Goal: Task Accomplishment & Management: Use online tool/utility

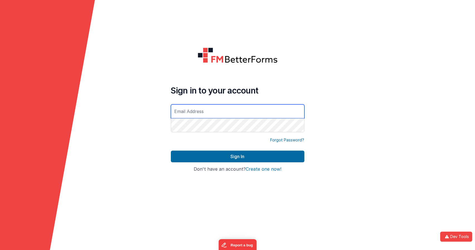
click at [212, 113] on input "text" at bounding box center [238, 111] width 134 height 14
type input "[EMAIL_ADDRESS][DOMAIN_NAME]"
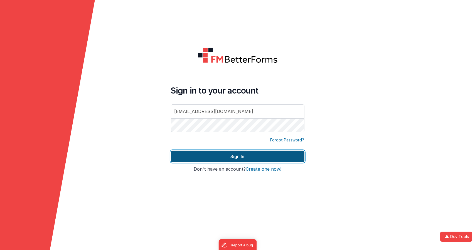
click at [258, 156] on button "Sign In" at bounding box center [238, 157] width 134 height 12
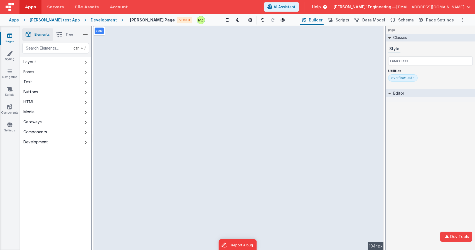
select select "email"
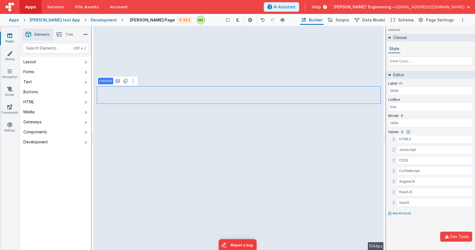
select select "required"
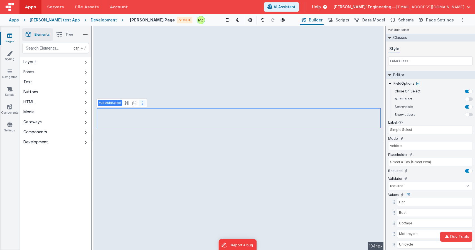
select select "email"
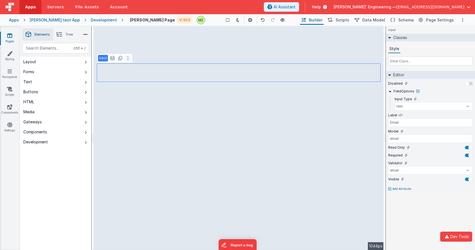
type input "address"
type input "this key needed do not remove"
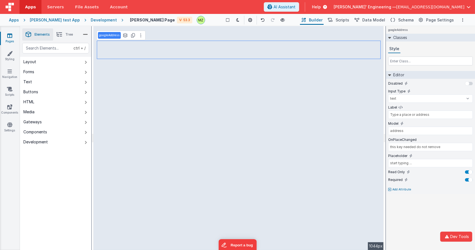
click at [90, 14] on div "Apps [PERSON_NAME] test App Development [PERSON_NAME] Test Page V: 53.3 Show Gr…" at bounding box center [237, 20] width 475 height 12
click at [91, 17] on div "Development" at bounding box center [104, 20] width 26 height 6
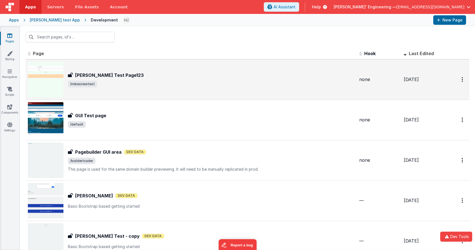
click at [119, 75] on div "[PERSON_NAME] Test Page123" at bounding box center [211, 75] width 287 height 7
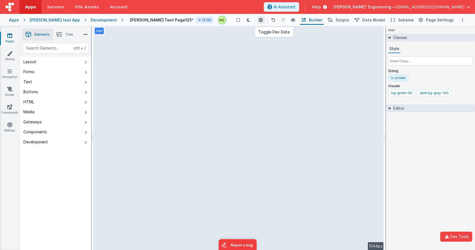
click at [259, 21] on icon at bounding box center [261, 20] width 4 height 4
click at [450, 237] on icon "button" at bounding box center [447, 237] width 7 height 4
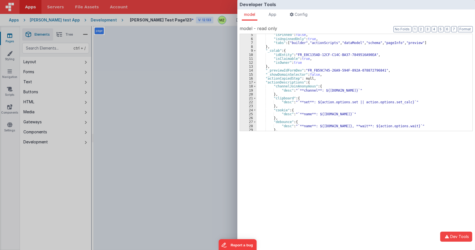
scroll to position [14, 0]
click at [256, 80] on span at bounding box center [254, 82] width 3 height 4
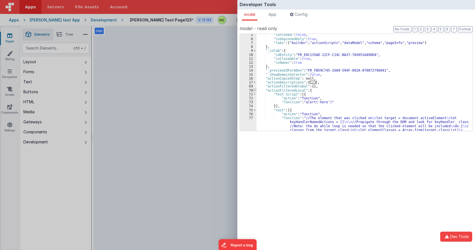
click at [254, 91] on span at bounding box center [254, 91] width 3 height 4
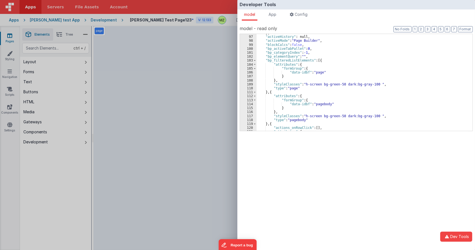
scroll to position [114, 0]
click at [255, 62] on span at bounding box center [254, 60] width 3 height 4
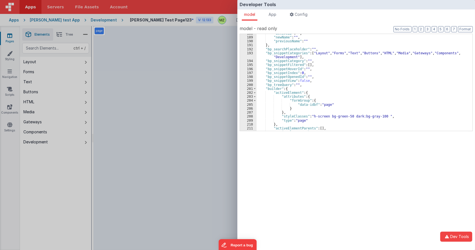
scroll to position [206, 0]
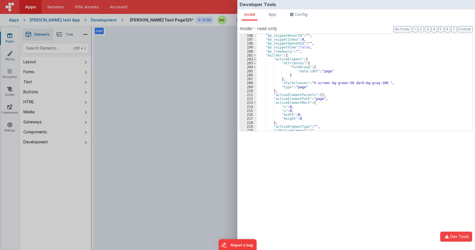
click at [256, 60] on span at bounding box center [254, 59] width 3 height 4
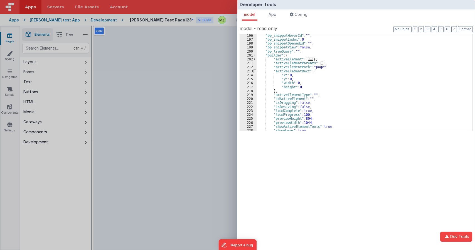
click at [256, 72] on span at bounding box center [254, 71] width 3 height 4
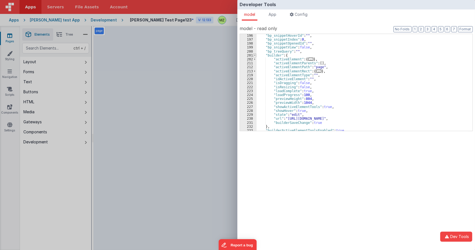
click at [255, 56] on span at bounding box center [254, 55] width 3 height 4
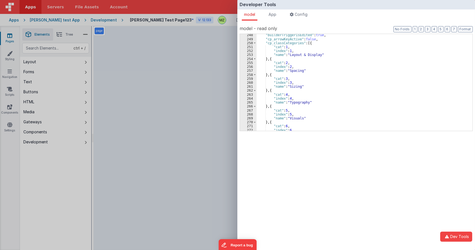
scroll to position [282, 0]
click at [255, 44] on span at bounding box center [254, 43] width 3 height 4
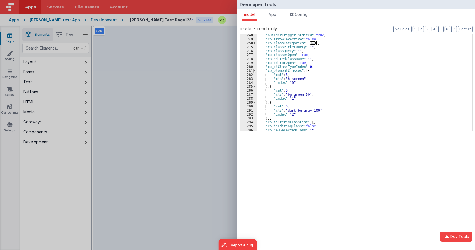
click at [253, 69] on div "281" at bounding box center [248, 71] width 17 height 4
click at [256, 70] on span at bounding box center [254, 71] width 3 height 4
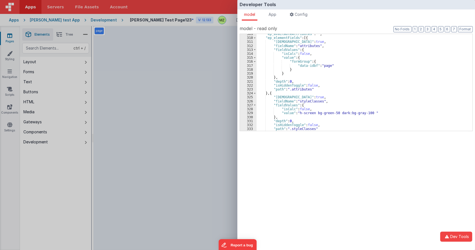
scroll to position [331, 0]
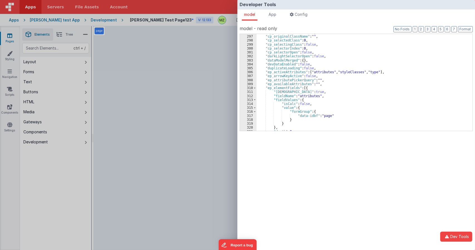
click at [256, 87] on div "310" at bounding box center [248, 88] width 17 height 4
click at [256, 91] on span at bounding box center [254, 92] width 3 height 4
click at [256, 100] on div "595" at bounding box center [248, 100] width 17 height 4
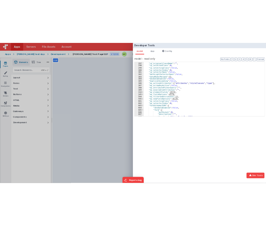
scroll to position [434, 0]
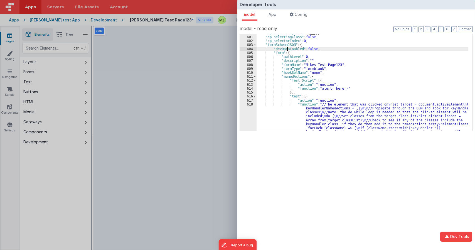
click at [288, 49] on div ""ep_newFieldOptions" : { ... } , "ep_selectingClass" : false , "ep_selectorInde…" at bounding box center [363, 125] width 212 height 188
click at [282, 45] on div ""ep_newFieldOptions" : { ... } , "ep_selectingClass" : false , "ep_selectorInde…" at bounding box center [363, 125] width 212 height 188
click at [211, 159] on div "Developer Tools model App Params Log (3) Misc Windows Config model - read only …" at bounding box center [237, 125] width 475 height 250
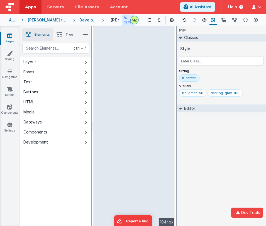
click at [232, 186] on div "page Classes Style Sizing h-screen Visuals bg-green-50 dark:bg-gray-100 Editor …" at bounding box center [221, 126] width 89 height 200
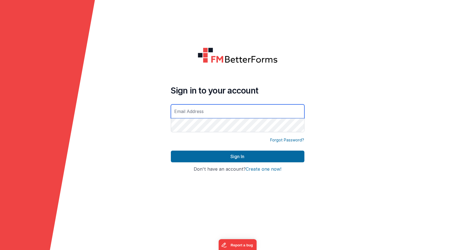
click at [197, 117] on input "text" at bounding box center [238, 111] width 134 height 14
type input "[EMAIL_ADDRESS][DOMAIN_NAME]"
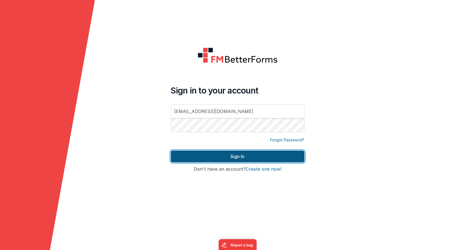
click at [240, 156] on button "Sign In" at bounding box center [238, 157] width 134 height 12
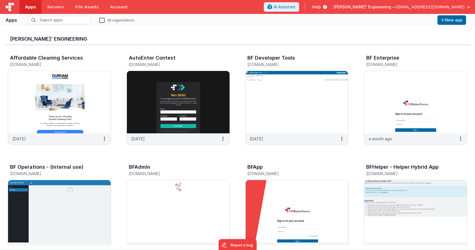
click at [284, 203] on img at bounding box center [297, 211] width 103 height 62
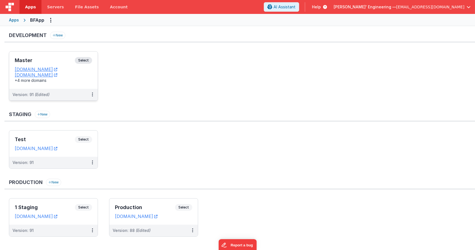
click at [87, 58] on span "Select" at bounding box center [83, 60] width 17 height 7
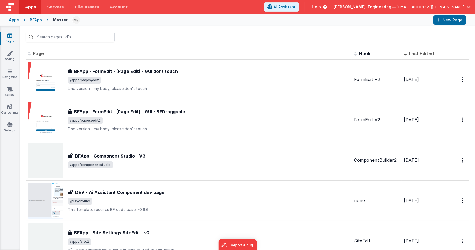
drag, startPoint x: 182, startPoint y: 79, endPoint x: 164, endPoint y: 0, distance: 81.4
click at [182, 79] on span "/apps/pages/edit" at bounding box center [209, 80] width 282 height 7
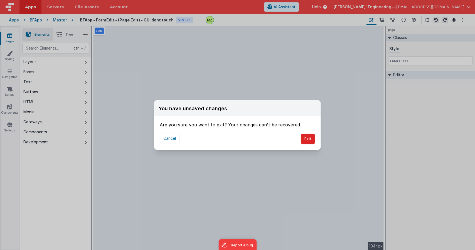
click at [306, 137] on button "Exit" at bounding box center [308, 139] width 14 height 11
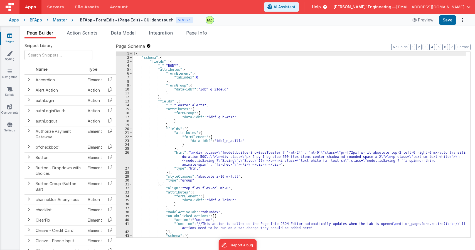
click at [127, 29] on div "Page Builder Action Scripts Data Model Integration Page Info Snippet Library Na…" at bounding box center [247, 138] width 455 height 224
click at [126, 32] on span "Data Model" at bounding box center [123, 33] width 25 height 6
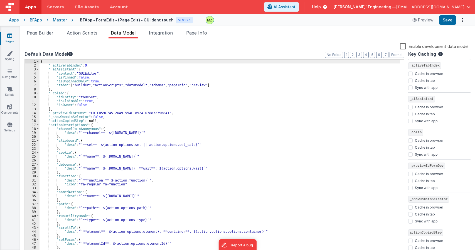
click at [155, 135] on div "{ "_activeTabIndex" : 0 , "_aiAssistant" : { "context" : "GUIEditor" , "isPinne…" at bounding box center [220, 161] width 361 height 203
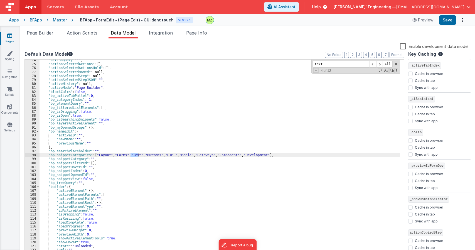
scroll to position [984, 0]
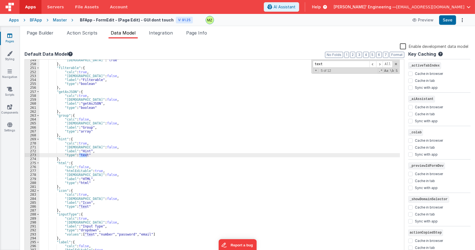
type input "text"
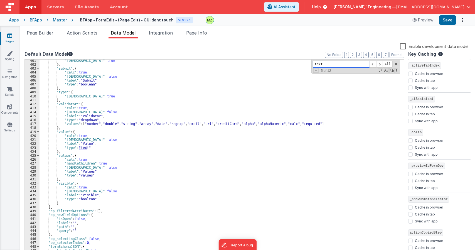
scroll to position [1585, 0]
click at [60, 149] on div ""isHidden" : true } , "submit" : { "calc" : true , "isHidden" : false , "label"…" at bounding box center [220, 160] width 361 height 203
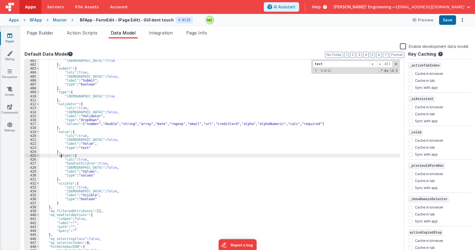
click at [62, 155] on div ""isHidden" : true } , "submit" : { "calc" : true , "isHidden" : false , "label"…" at bounding box center [220, 160] width 361 height 203
click at [60, 154] on div ""isHidden" : true } , "submit" : { "calc" : true , "isHidden" : false , "label"…" at bounding box center [220, 160] width 361 height 203
click at [62, 153] on div ""isHidden" : true } , "submit" : { "calc" : true , "isHidden" : false , "label"…" at bounding box center [220, 160] width 361 height 203
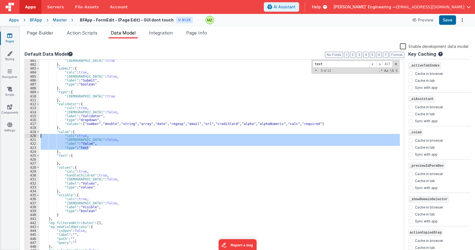
drag, startPoint x: 92, startPoint y: 148, endPoint x: 32, endPoint y: 135, distance: 61.5
click at [32, 135] on div "401 402 403 404 405 406 407 408 409 410 411 412 413 414 415 416 417 418 419 420…" at bounding box center [215, 157] width 380 height 196
click at [62, 161] on div ""isHidden" : true } , "submit" : { "calc" : true , "isHidden" : false , "label"…" at bounding box center [220, 160] width 361 height 203
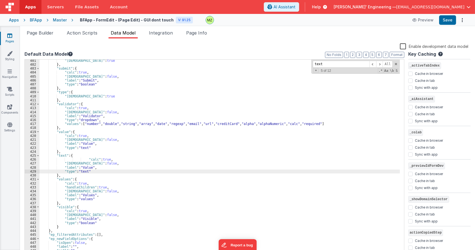
click at [85, 160] on div ""isHidden" : true } , "submit" : { "calc" : true , "isHidden" : false , "label"…" at bounding box center [220, 160] width 361 height 203
click at [87, 167] on div ""isHidden" : true } , "submit" : { "calc" : true , "isHidden" : false , "label"…" at bounding box center [220, 160] width 361 height 203
click at [117, 163] on div ""isHidden" : true } , "submit" : { "calc" : true , "isHidden" : false , "label"…" at bounding box center [220, 160] width 361 height 203
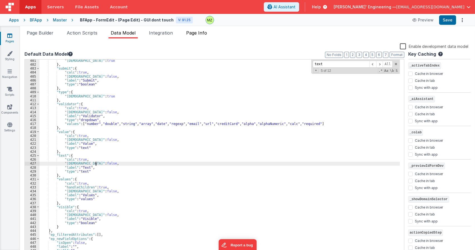
click at [195, 31] on span "Page Info" at bounding box center [196, 33] width 21 height 6
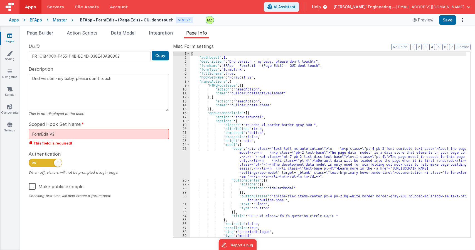
click at [45, 33] on span "Page Builder" at bounding box center [40, 33] width 27 height 6
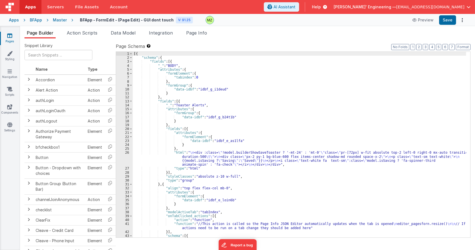
click at [194, 140] on div "[{ "schema" : { "fields" : [{ "_" : "BODY" , "attributes" : { "formElement" : {…" at bounding box center [300, 149] width 334 height 194
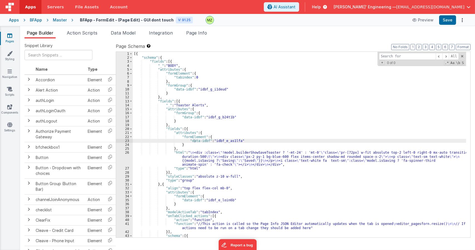
click at [195, 111] on div "[{ "schema" : { "fields" : [{ "_" : "BODY" , "attributes" : { "formElement" : {…" at bounding box center [300, 149] width 334 height 194
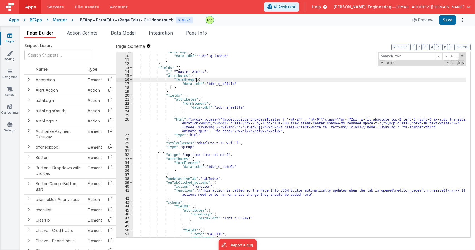
scroll to position [33, 0]
click at [202, 121] on div ""formGroup" : { "data-idbf" : "idbf_g_i1deud" } } , "fields" : [{ "_" : "Toaste…" at bounding box center [300, 147] width 334 height 194
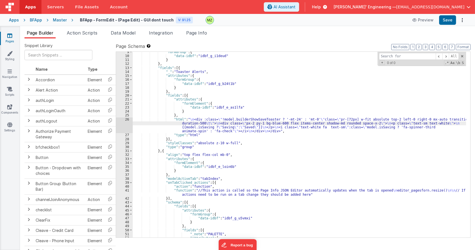
click at [125, 121] on div "26" at bounding box center [124, 126] width 17 height 16
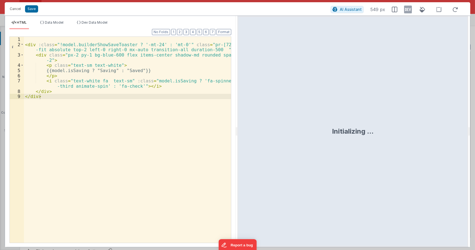
click at [47, 96] on div "< div :class = "!model.builderShowSaveToaster ? '-mt-24' : 'mt-0'" class = "pr-…" at bounding box center [127, 145] width 207 height 216
paste textarea
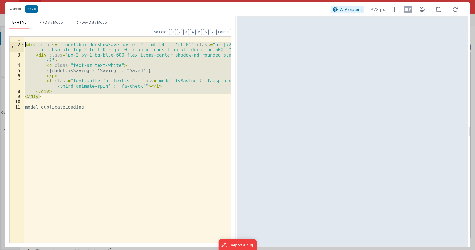
drag, startPoint x: 44, startPoint y: 96, endPoint x: 17, endPoint y: 45, distance: 58.3
click at [17, 45] on div "1 2 3 4 5 6 7 8 9 10 11 < div :class = "!model.builderShowSaveToaster ? '-mt-24…" at bounding box center [120, 139] width 222 height 207
click at [89, 110] on div "< div :class = "!model.builderShowSaveToaster ? '-mt-24' : 'mt-0'" class = "pr-…" at bounding box center [127, 145] width 207 height 216
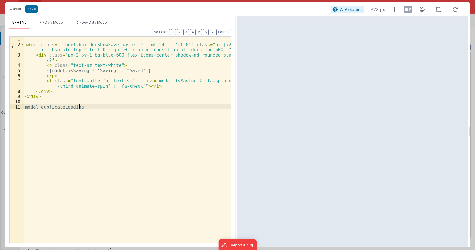
paste textarea
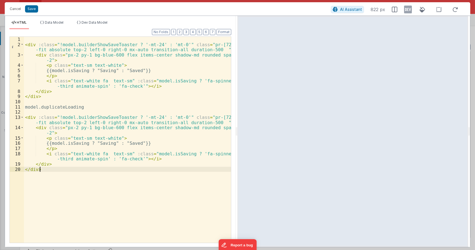
click at [56, 107] on div "< div :class = "!model.builderShowSaveToaster ? '-mt-24' : 'mt-0'" class = "pr-…" at bounding box center [127, 145] width 207 height 216
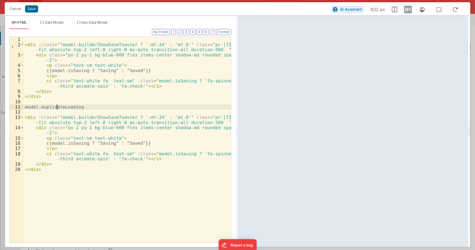
click at [56, 107] on div "< div :class = "!model.builderShowSaveToaster ? '-mt-24' : 'mt-0'" class = "pr-…" at bounding box center [127, 145] width 207 height 216
click at [108, 118] on div "< div :class = "!model.builderShowSaveToaster ? '-mt-24' : 'mt-0'" class = "pr-…" at bounding box center [127, 145] width 207 height 216
drag, startPoint x: 82, startPoint y: 107, endPoint x: 8, endPoint y: 107, distance: 74.1
click at [8, 107] on div "Format 7 6 5 4 3 2 1 No Folds 1 2 3 4 5 6 7 8 9 10 11 12 13 14 15 16 17 18 19 2…" at bounding box center [120, 138] width 231 height 218
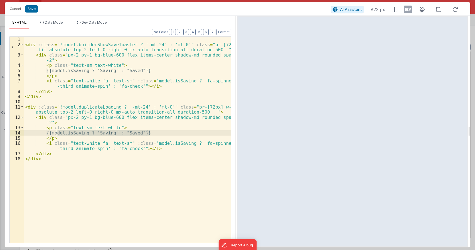
drag, startPoint x: 152, startPoint y: 132, endPoint x: 55, endPoint y: 134, distance: 97.8
click at [55, 134] on div "< div :class = "!model.builderShowSaveToaster ? '-mt-24' : 'mt-0'" class = "pr-…" at bounding box center [127, 145] width 207 height 216
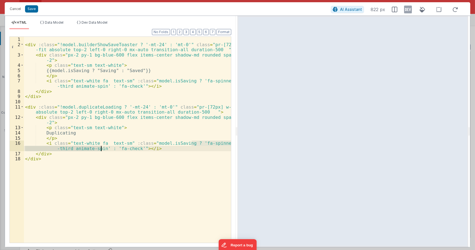
drag, startPoint x: 192, startPoint y: 143, endPoint x: 101, endPoint y: 149, distance: 91.5
click at [101, 149] on div "< div :class = "!model.builderShowSaveToaster ? '-mt-24' : 'mt-0'" class = "pr-…" at bounding box center [127, 145] width 207 height 216
click at [125, 142] on div "< div :class = "!model.builderShowSaveToaster ? '-mt-24' : 'mt-0'" class = "pr-…" at bounding box center [127, 145] width 207 height 216
click at [123, 144] on div "< div :class = "!model.builderShowSaveToaster ? '-mt-24' : 'mt-0'" class = "pr-…" at bounding box center [127, 145] width 207 height 216
click at [104, 143] on div "< div :class = "!model.builderShowSaveToaster ? '-mt-24' : 'mt-0'" class = "pr-…" at bounding box center [127, 145] width 207 height 216
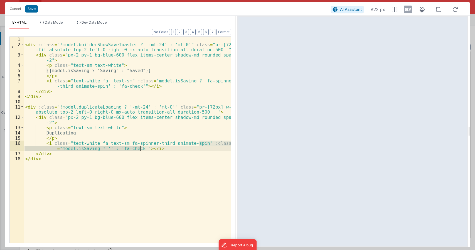
drag, startPoint x: 199, startPoint y: 143, endPoint x: 141, endPoint y: 148, distance: 58.4
click at [141, 148] on div "< div :class = "!model.builderShowSaveToaster ? '-mt-24' : 'mt-0'" class = "pr-…" at bounding box center [127, 145] width 207 height 216
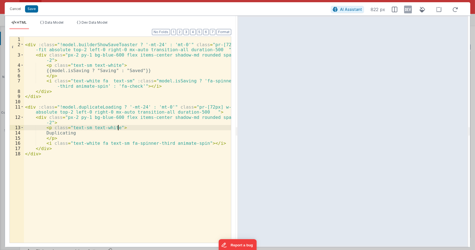
click at [142, 125] on div "< div :class = "!model.builderShowSaveToaster ? '-mt-24' : 'mt-0'" class = "pr-…" at bounding box center [127, 145] width 207 height 216
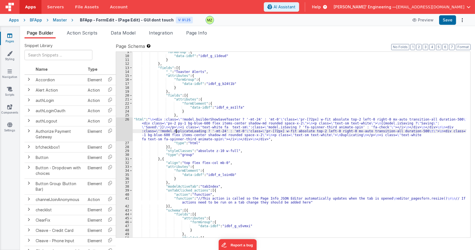
click at [176, 130] on div ""formGroup" : { "data-idbf" : "idbf_g_i1deud" } } , "fields" : [{ "_" : "Toaste…" at bounding box center [300, 147] width 334 height 194
click at [125, 120] on div "26" at bounding box center [124, 130] width 17 height 24
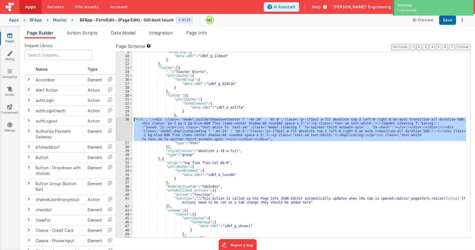
click at [127, 119] on div "26" at bounding box center [124, 130] width 17 height 24
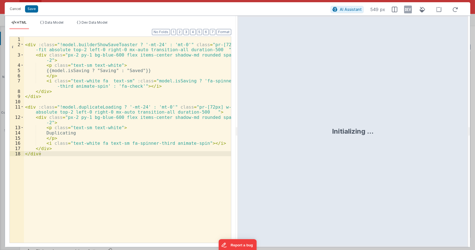
click at [82, 133] on div "< div :class = "!model.builderShowSaveToaster ? '-mt-24' : 'mt-0'" class = "pr-…" at bounding box center [127, 145] width 207 height 216
